Goal: Check status

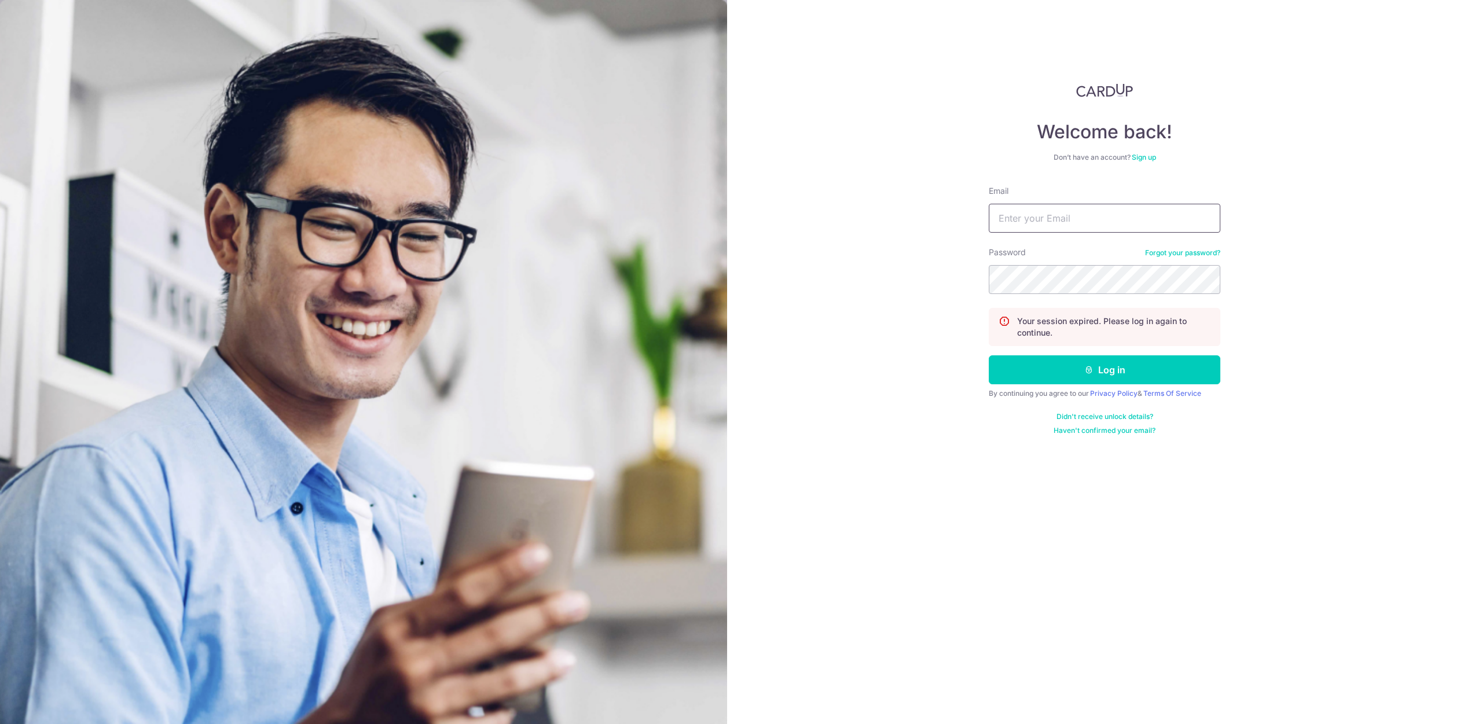
click at [1078, 227] on input "Email" at bounding box center [1105, 218] width 232 height 29
type input "[EMAIL_ADDRESS][DOMAIN_NAME]"
click at [1083, 373] on button "Log in" at bounding box center [1105, 369] width 232 height 29
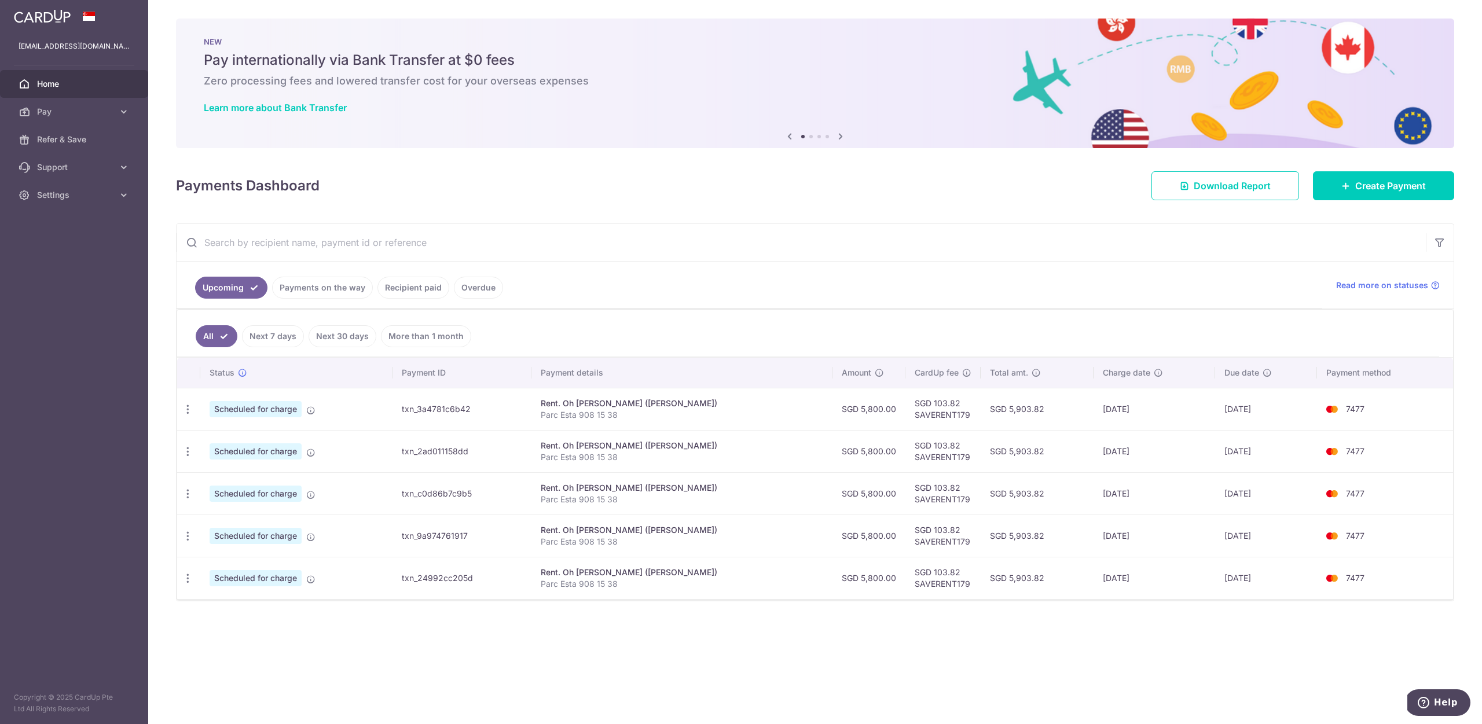
click at [325, 295] on link "Payments on the way" at bounding box center [322, 288] width 101 height 22
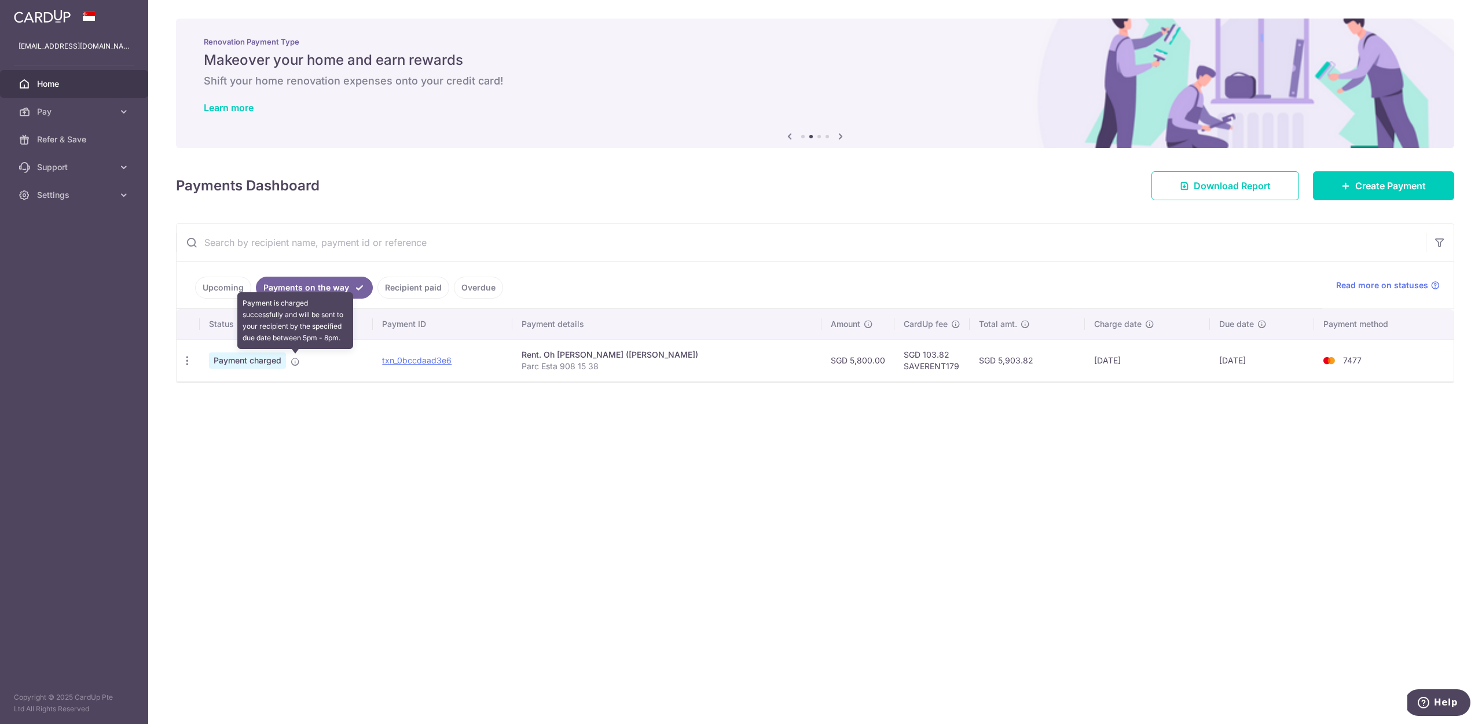
click at [295, 361] on icon at bounding box center [295, 361] width 9 height 9
